Goal: Complete application form

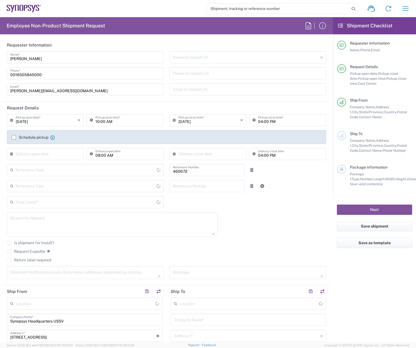
type input "Delivered at Place"
type input "US01, FIN, Distri 460672"
type input "United States"
type input "Department"
type input "California"
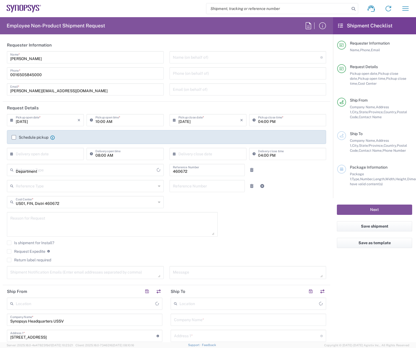
type input "United States"
type input "Headquarters USSV"
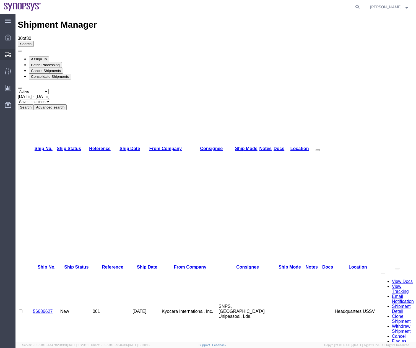
click at [7, 53] on icon at bounding box center [8, 54] width 7 height 5
